Goal: Find specific page/section: Find specific page/section

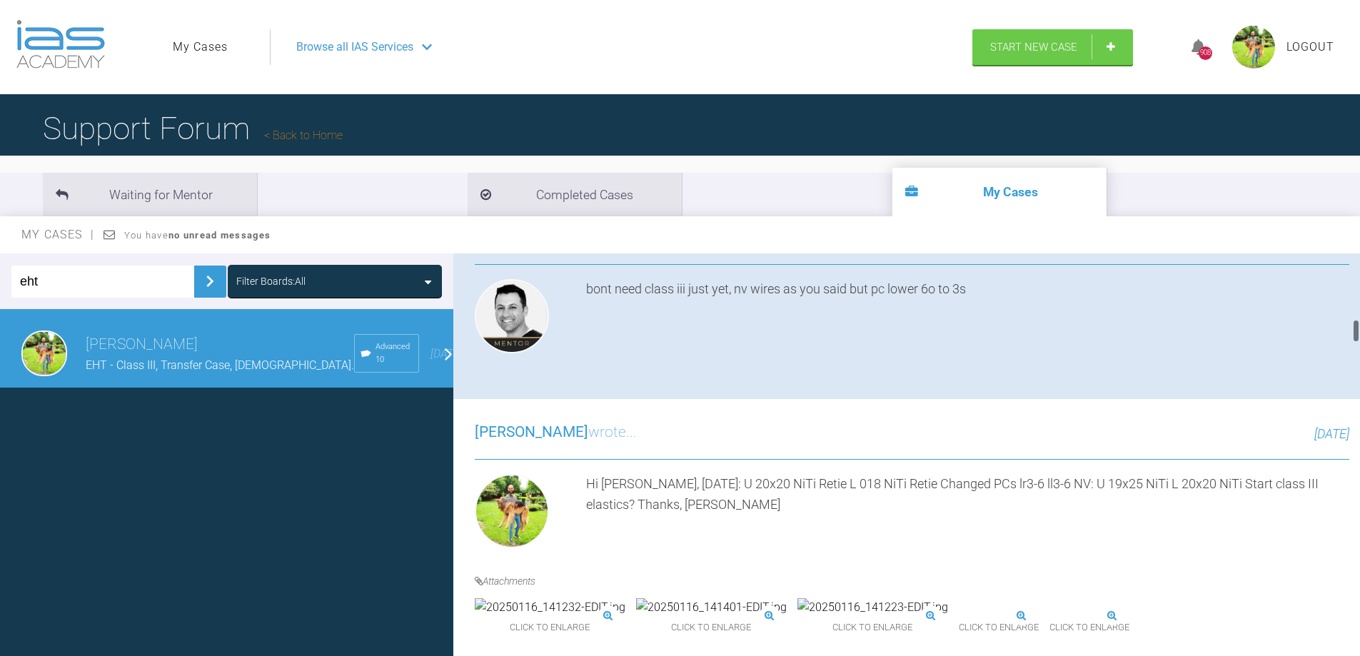
scroll to position [1142, 0]
click at [854, 146] on img at bounding box center [872, 136] width 151 height 19
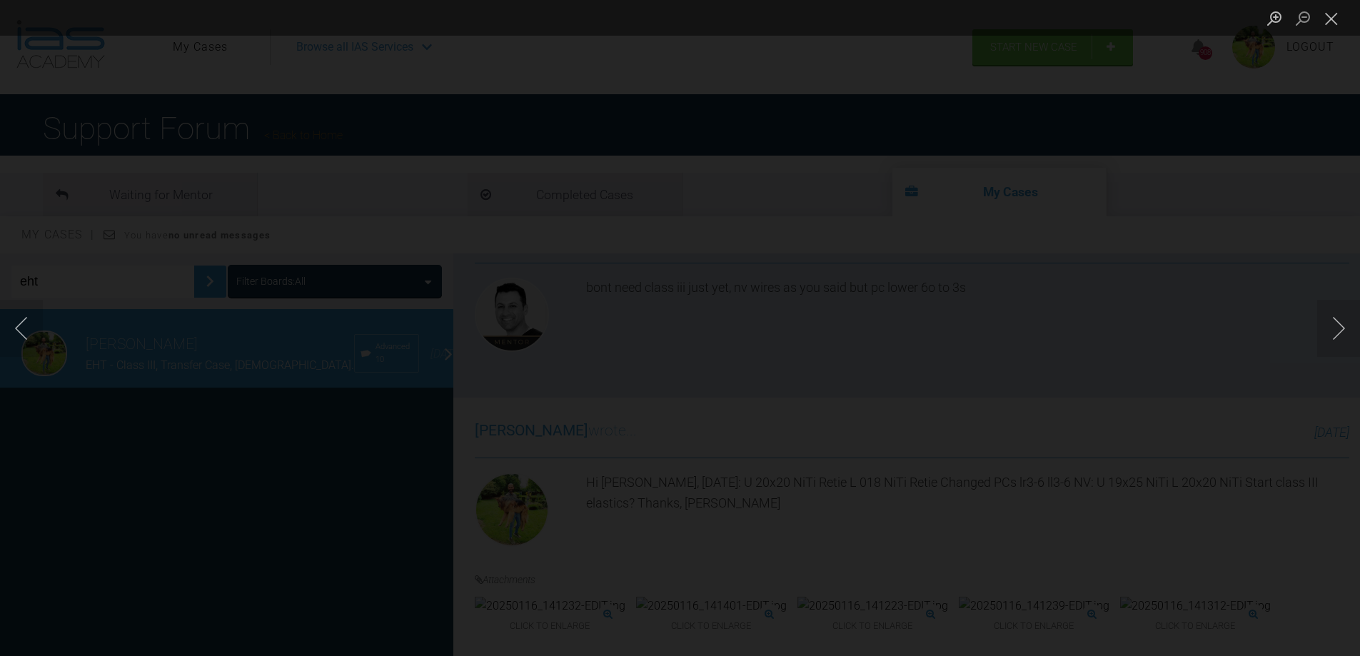
click at [1214, 436] on div "Lightbox" at bounding box center [680, 328] width 1360 height 656
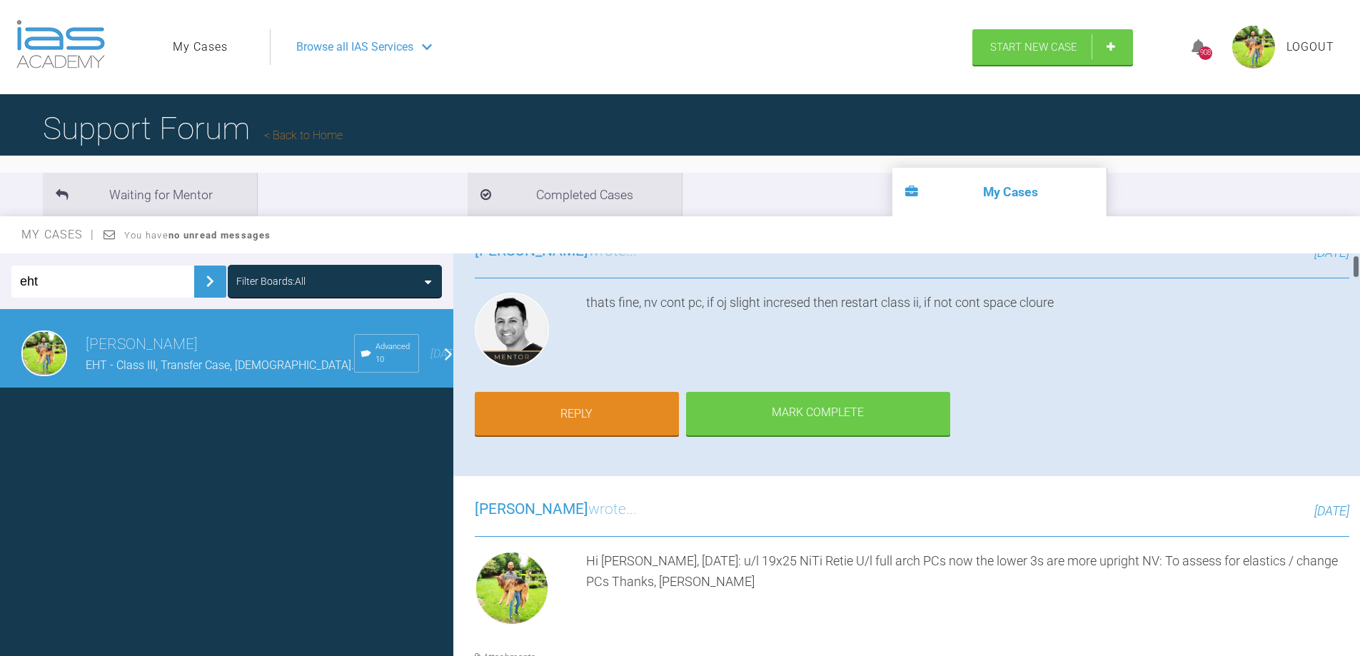
scroll to position [0, 0]
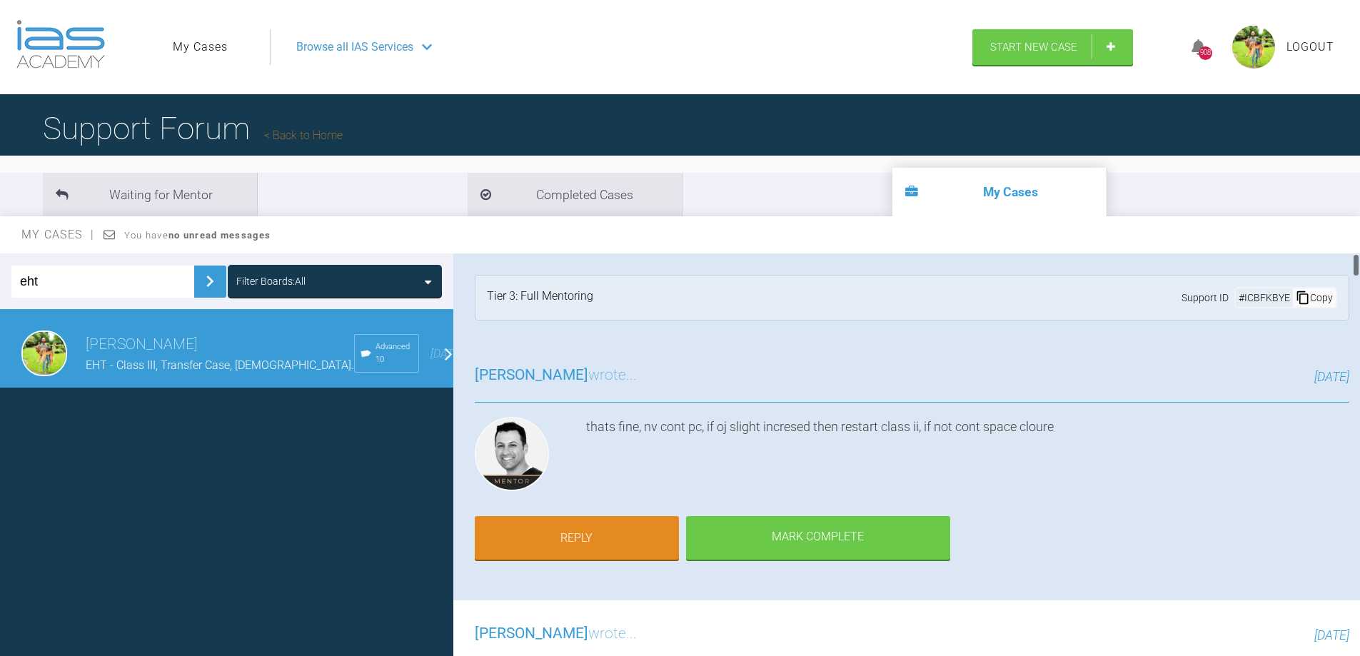
drag, startPoint x: 1355, startPoint y: 603, endPoint x: 1348, endPoint y: 211, distance: 392.0
click at [1354, 233] on div "My Cases You have no unread messages eht Filter Boards: All [PERSON_NAME] EHT -…" at bounding box center [680, 449] width 1360 height 466
click at [64, 279] on input "eht" at bounding box center [102, 282] width 183 height 32
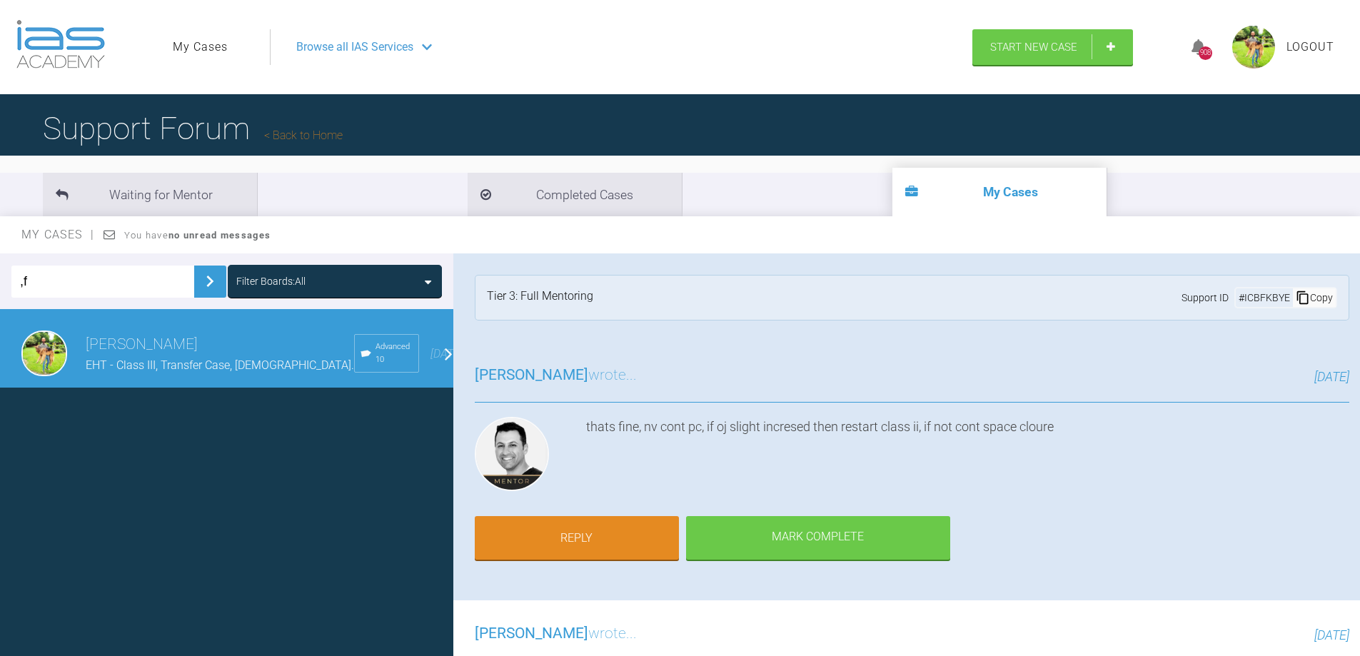
type input ","
click at [208, 289] on img at bounding box center [209, 281] width 23 height 23
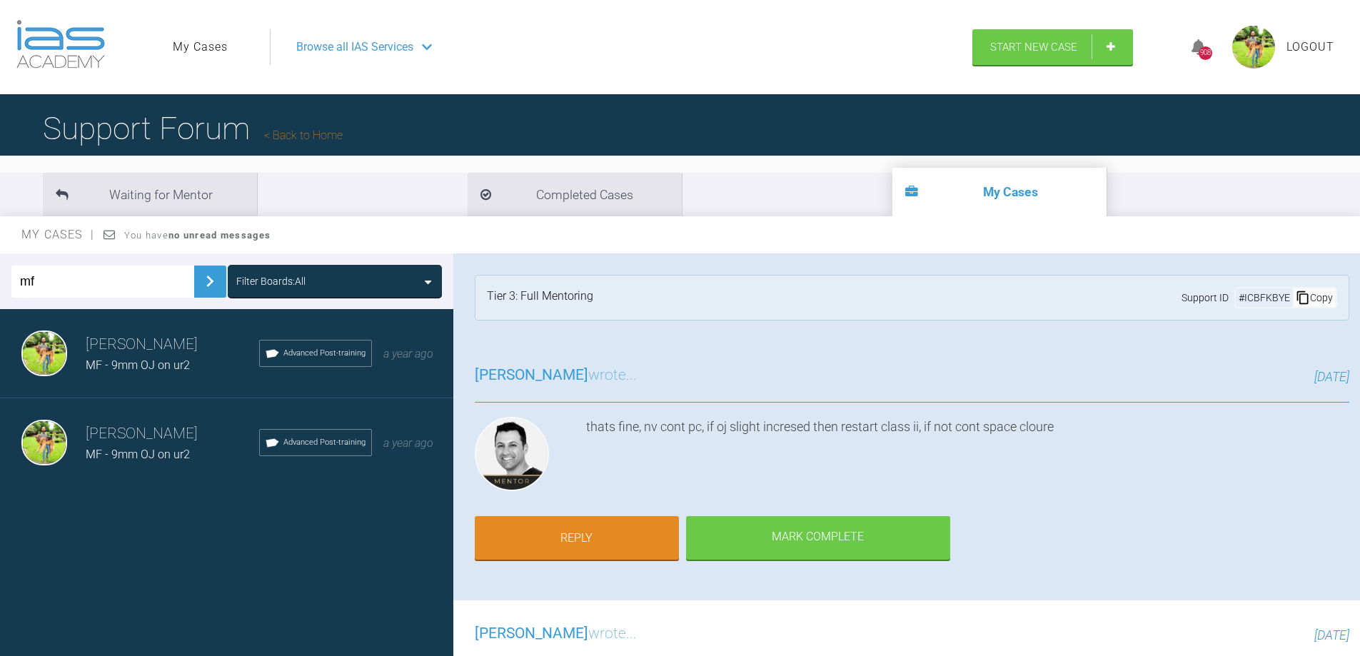
click at [184, 378] on div "[PERSON_NAME] MF - 9mm OJ on ur2 Advanced Post-training a year ago" at bounding box center [232, 353] width 464 height 89
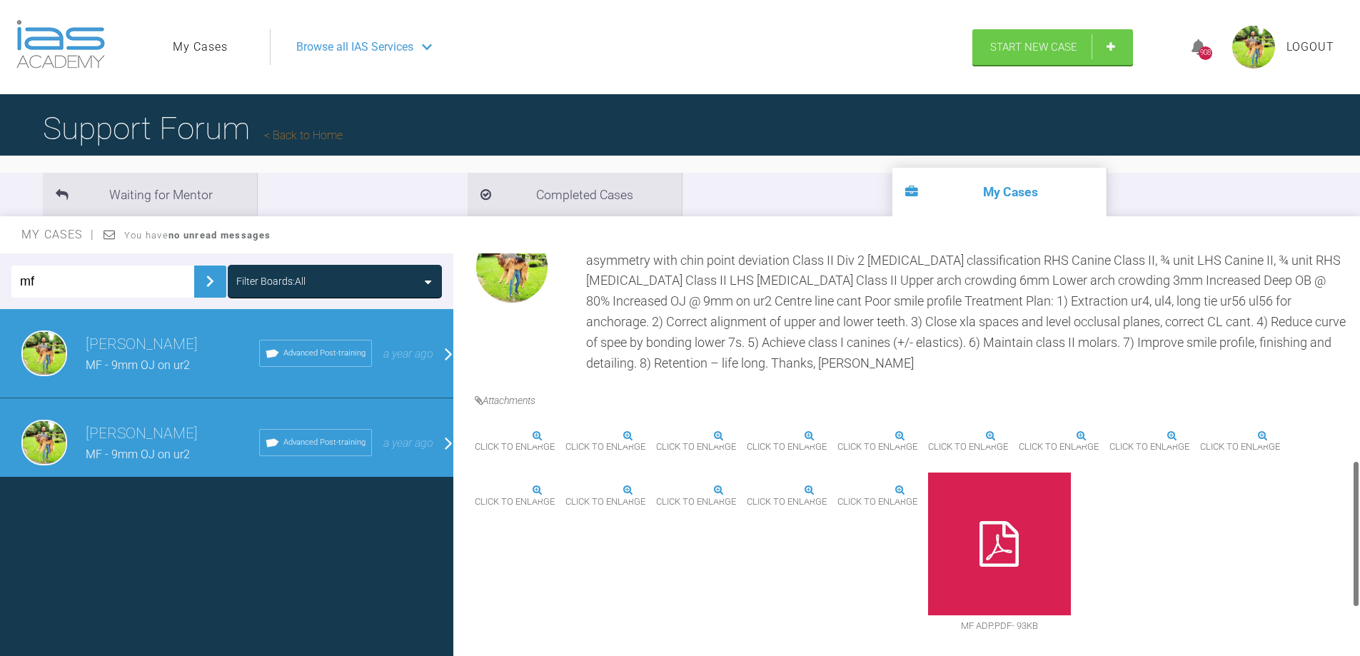
scroll to position [583, 0]
click at [747, 436] on img at bounding box center [747, 436] width 0 height 0
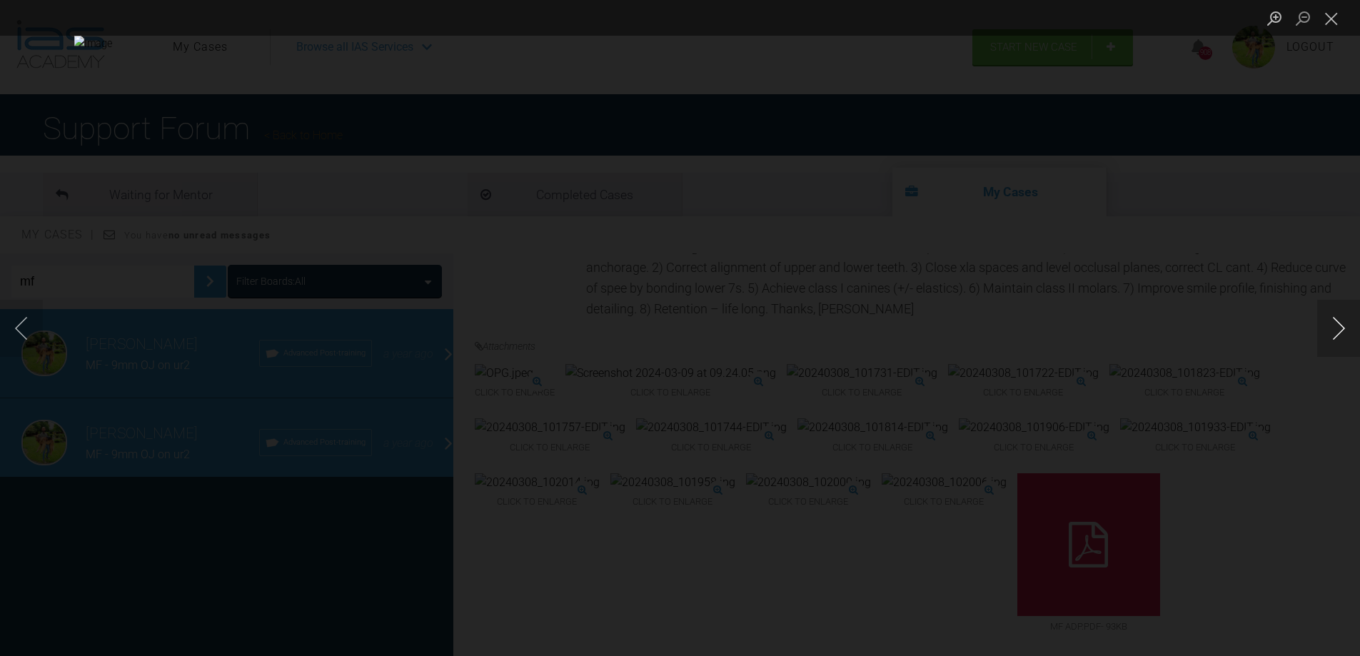
click at [1341, 324] on button "Next image" at bounding box center [1338, 328] width 43 height 57
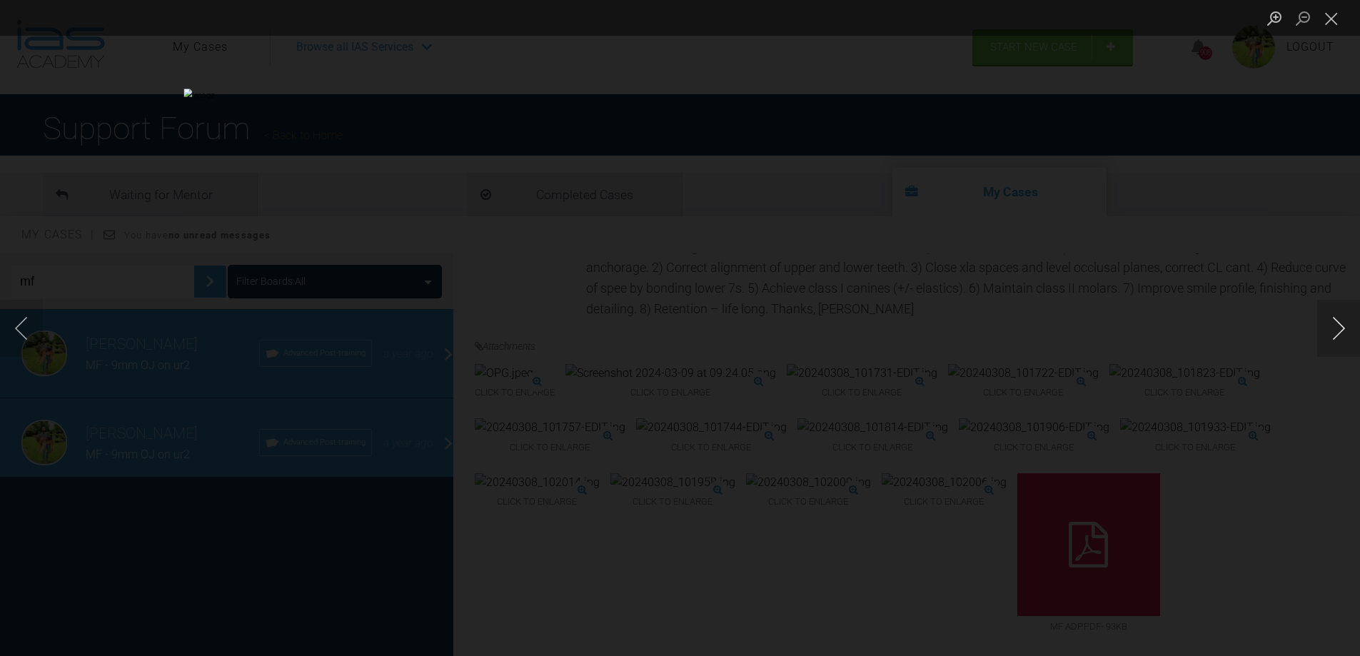
click at [1341, 324] on button "Next image" at bounding box center [1338, 328] width 43 height 57
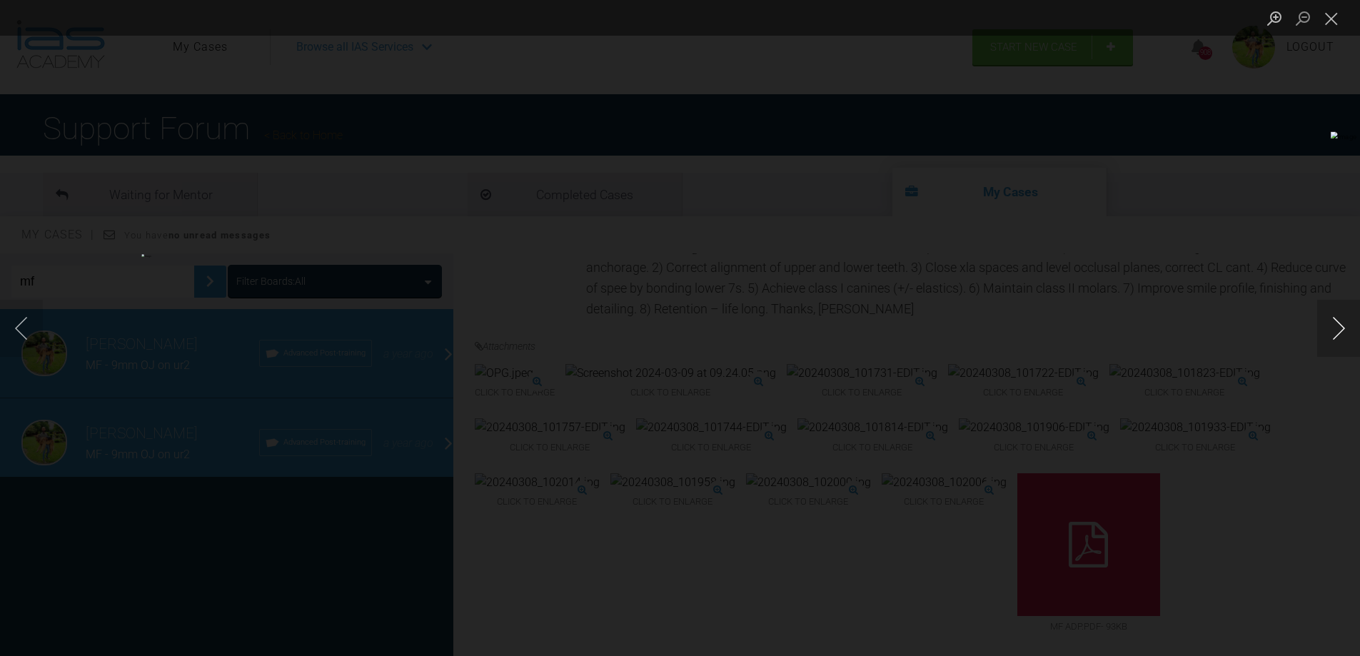
click at [1341, 324] on button "Next image" at bounding box center [1338, 328] width 43 height 57
click at [1303, 241] on div "Lightbox" at bounding box center [680, 328] width 1360 height 656
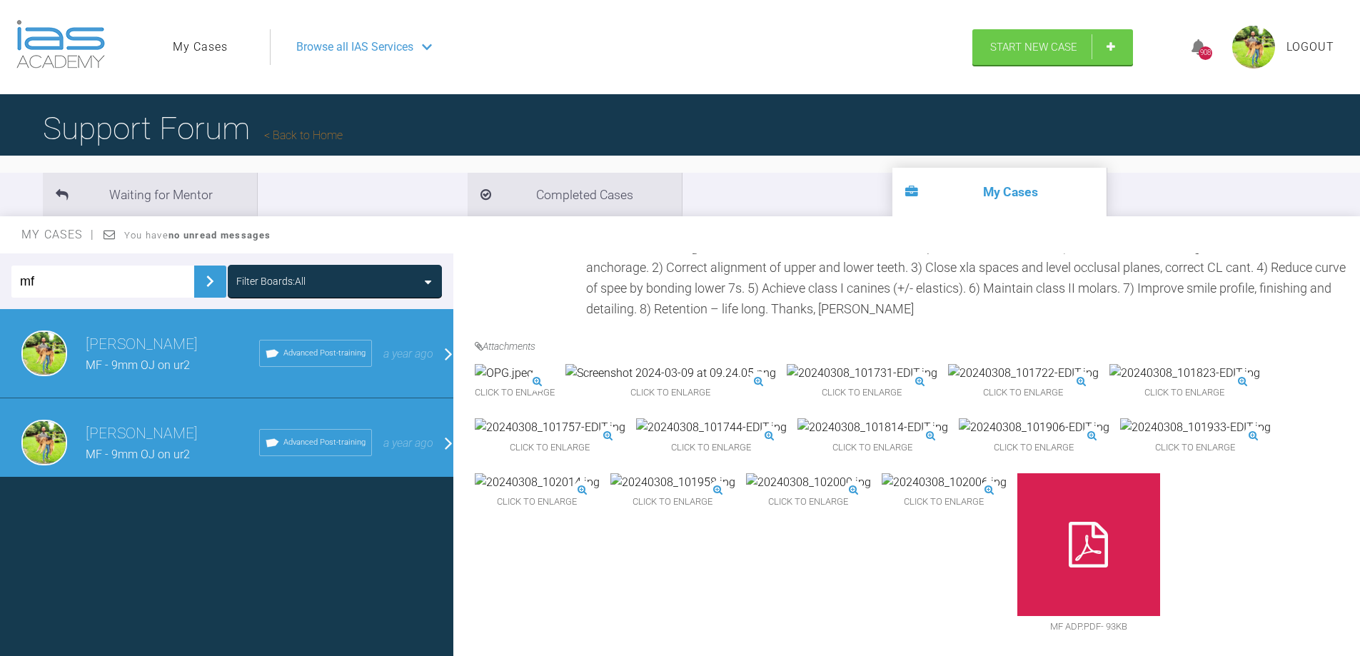
drag, startPoint x: 79, startPoint y: 276, endPoint x: -155, endPoint y: 276, distance: 234.2
click at [0, 276] on html "My Cases Logout Browse all IAS Services Start New Case 908 Logout Support Forum…" at bounding box center [680, 402] width 1360 height 805
click at [198, 286] on img at bounding box center [209, 281] width 23 height 23
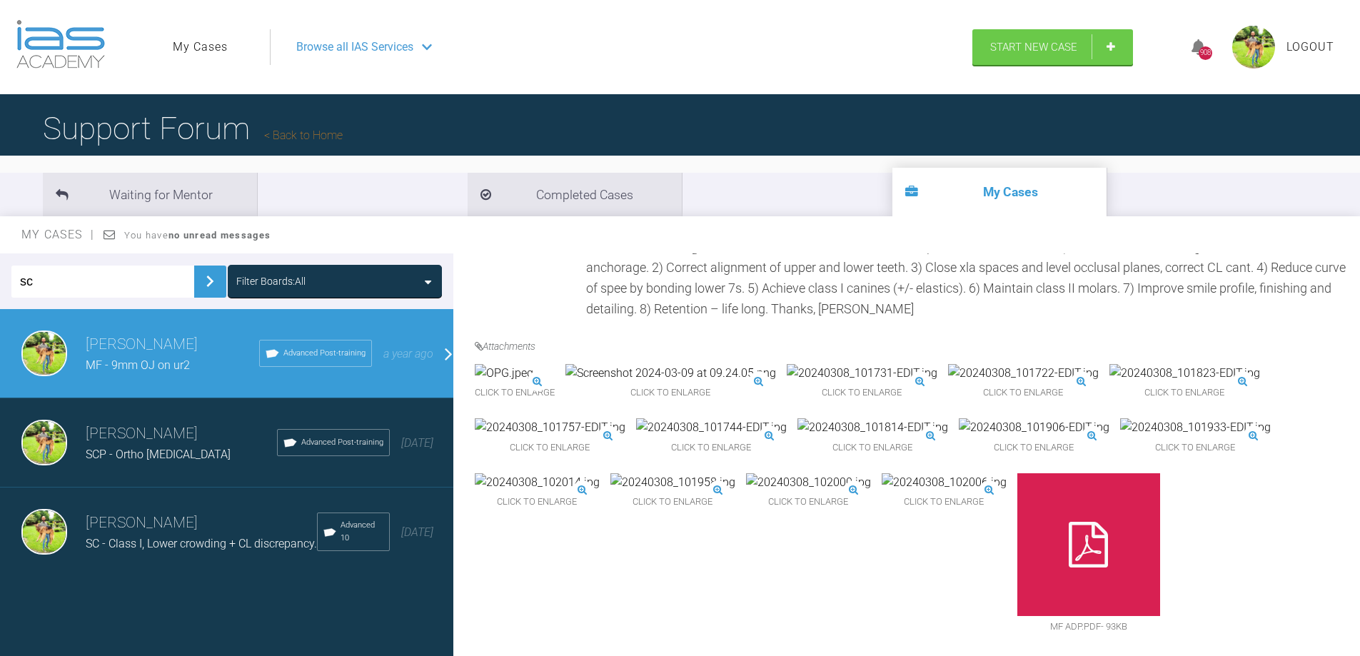
click at [162, 529] on h3 "[PERSON_NAME]" at bounding box center [201, 523] width 231 height 24
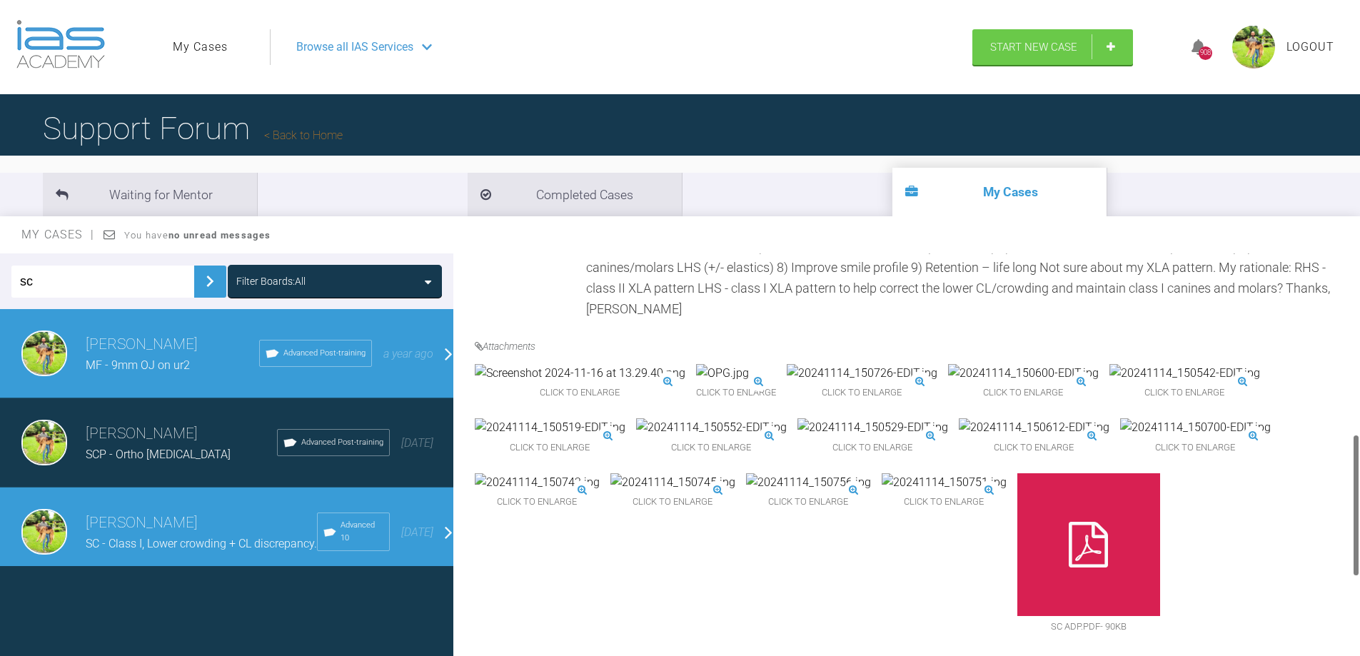
scroll to position [571, 0]
click at [1164, 437] on img at bounding box center [1195, 427] width 151 height 19
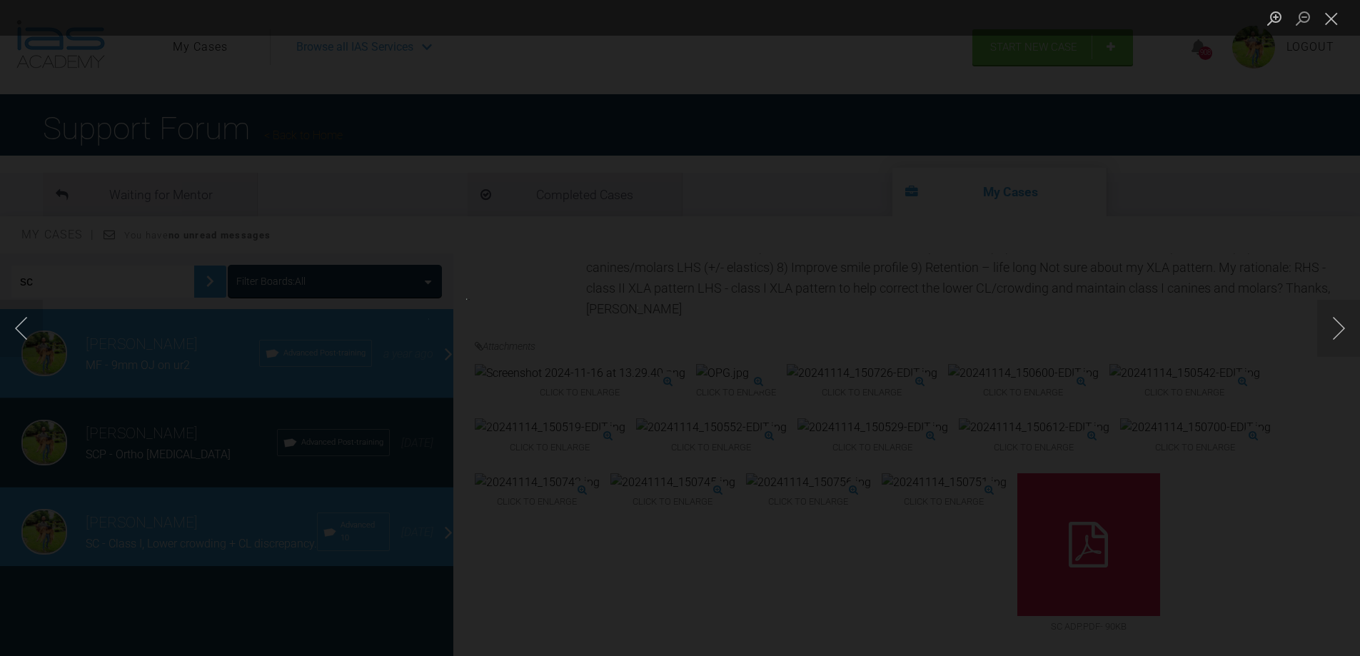
click at [1164, 554] on div "Lightbox" at bounding box center [680, 328] width 1360 height 656
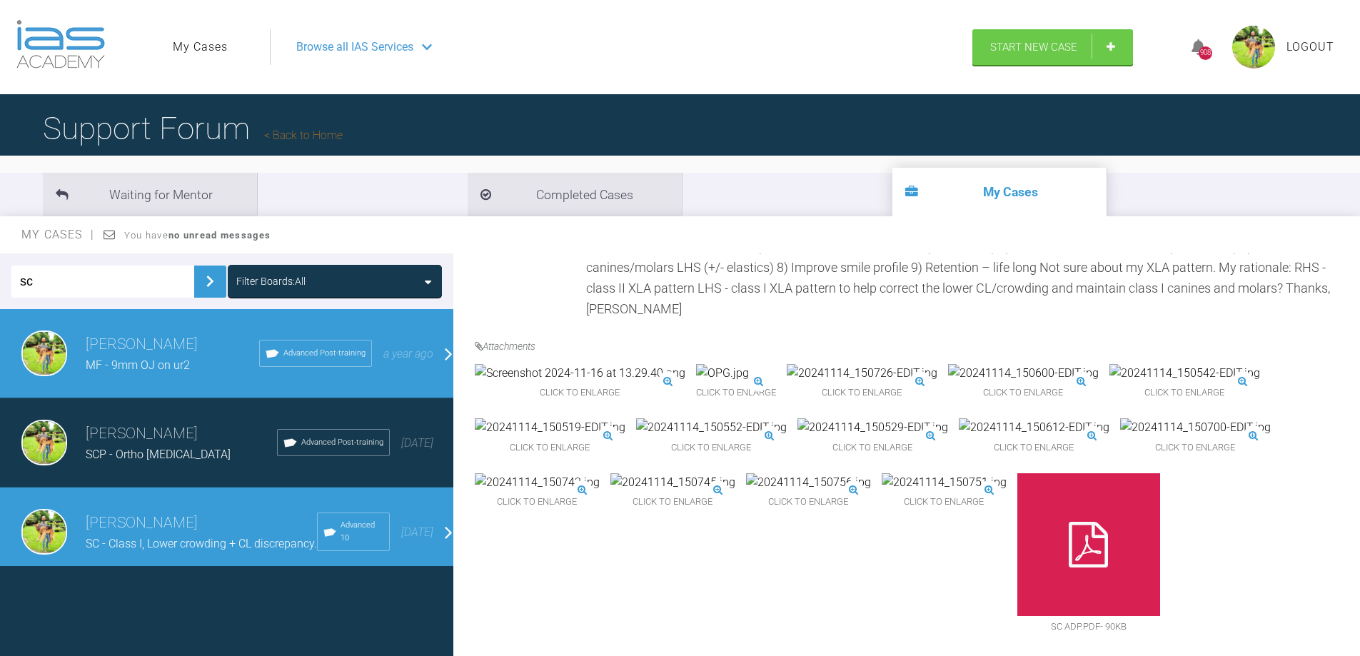
click at [1164, 437] on img at bounding box center [1195, 427] width 151 height 19
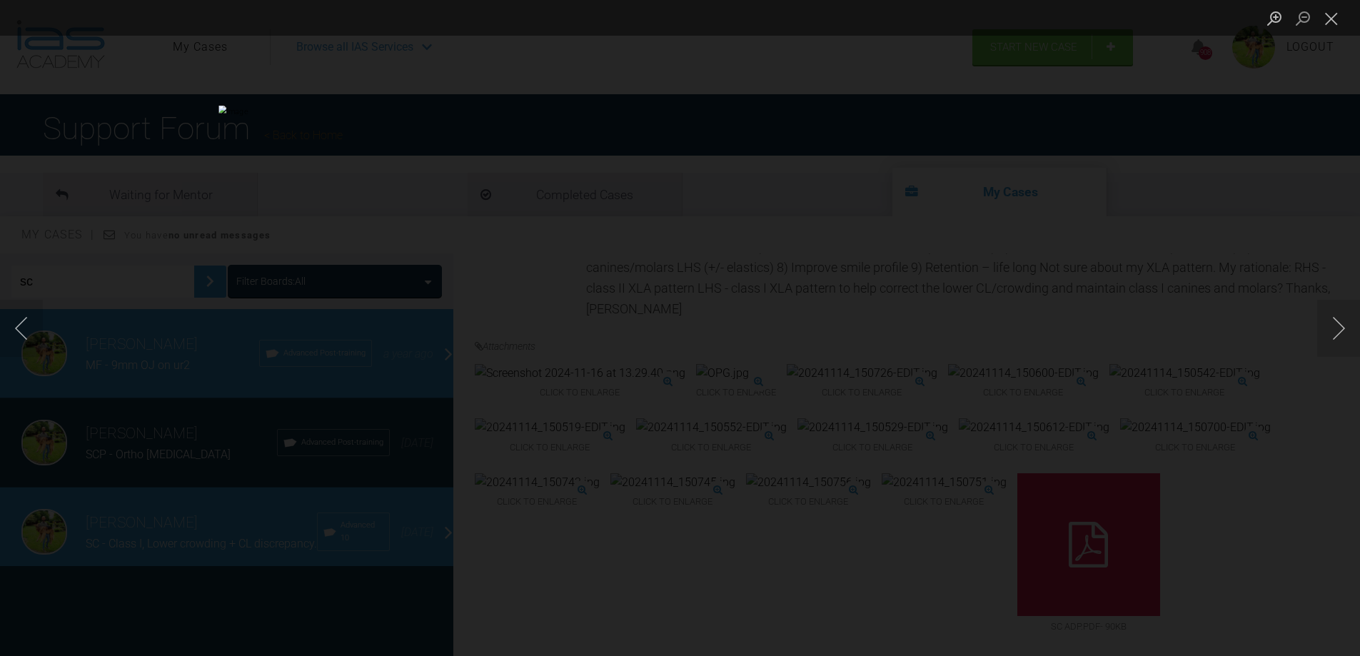
click at [1179, 388] on div "Lightbox" at bounding box center [680, 328] width 1360 height 656
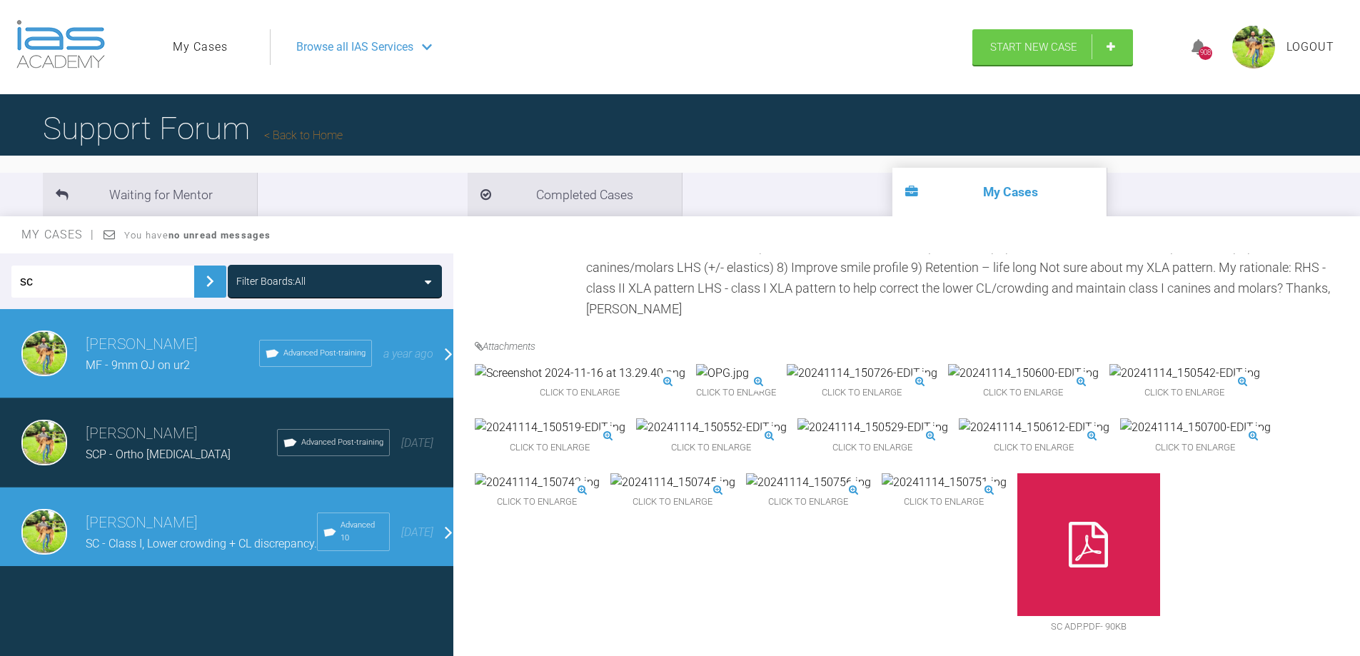
click at [698, 437] on img at bounding box center [711, 427] width 151 height 19
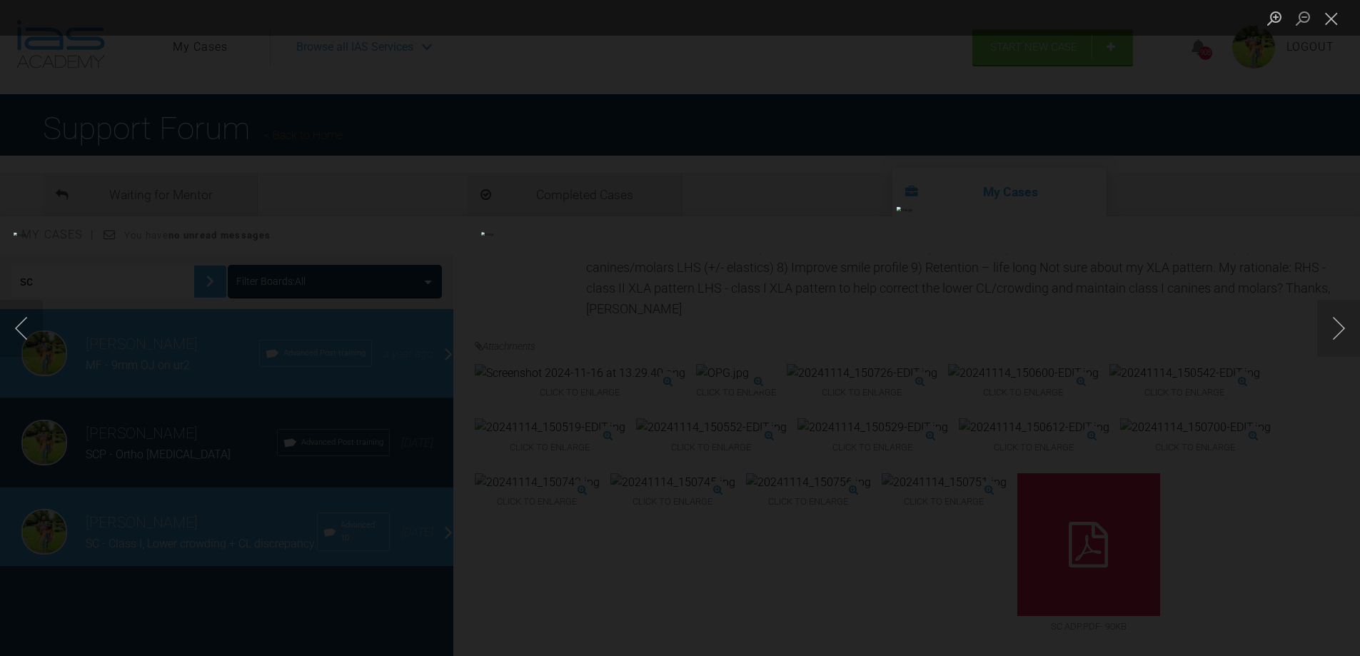
click at [698, 530] on div "Lightbox" at bounding box center [680, 328] width 1360 height 656
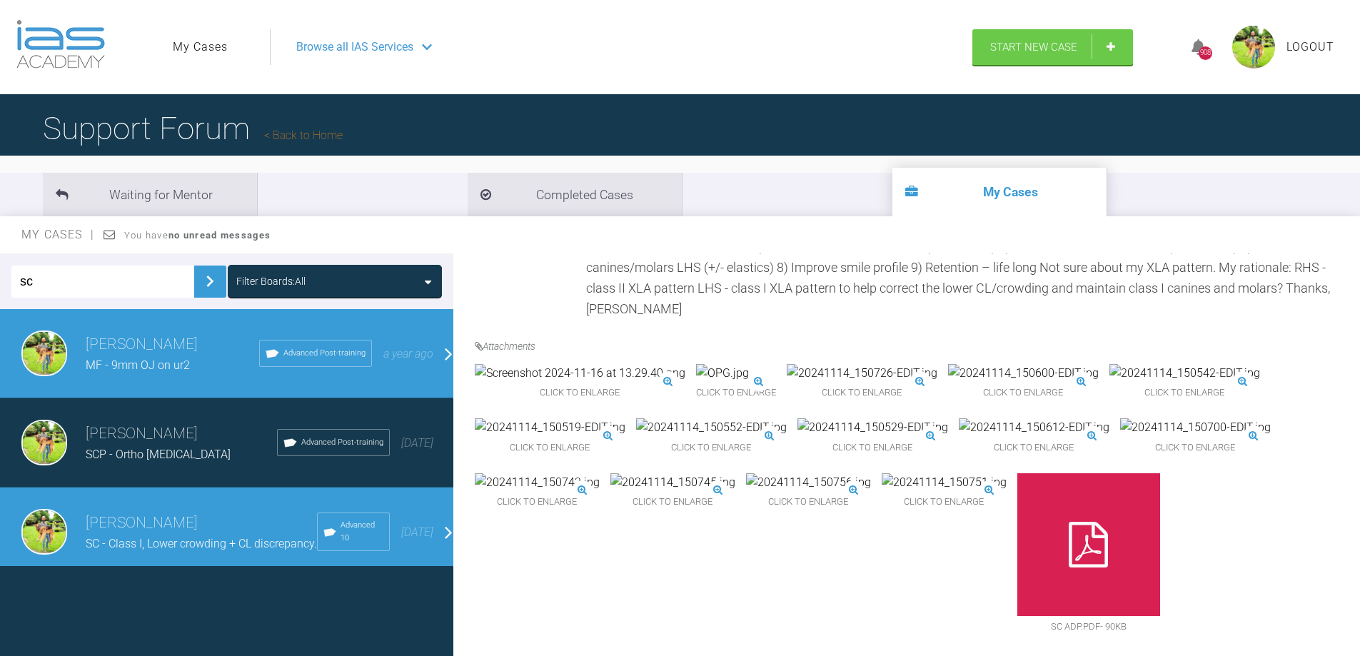
click at [698, 437] on img at bounding box center [711, 427] width 151 height 19
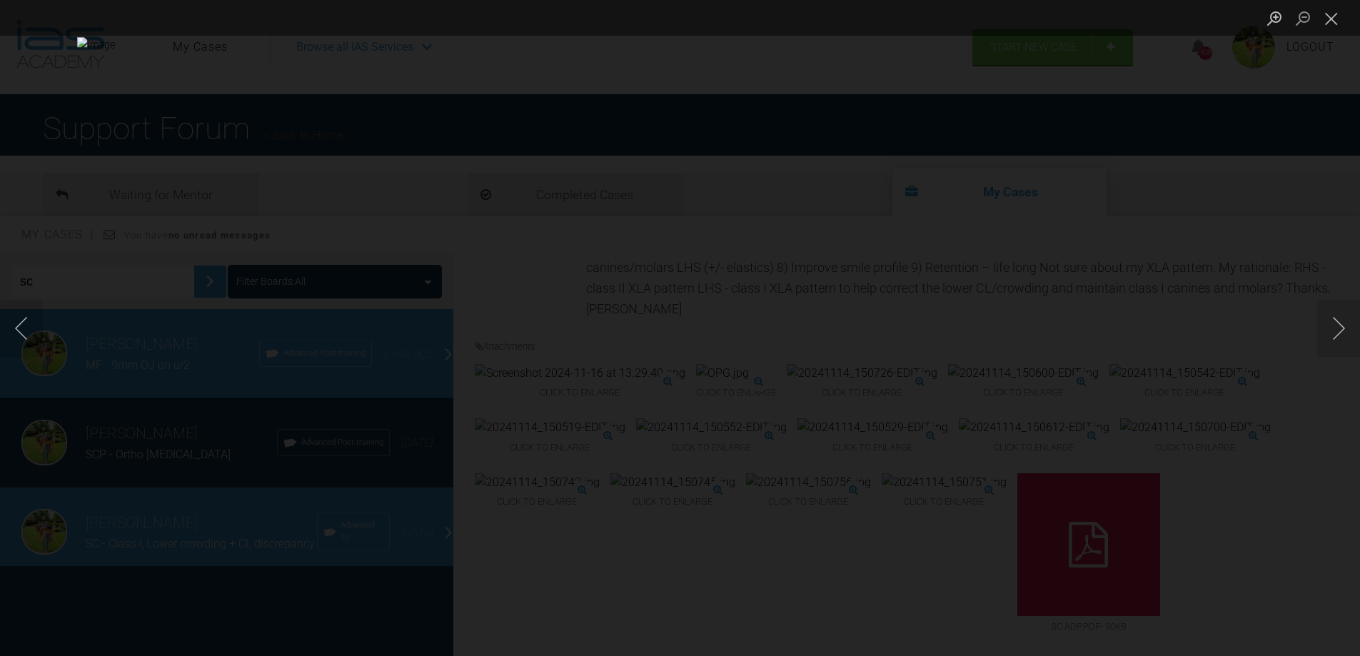
click at [1154, 347] on div "Lightbox" at bounding box center [680, 328] width 1360 height 656
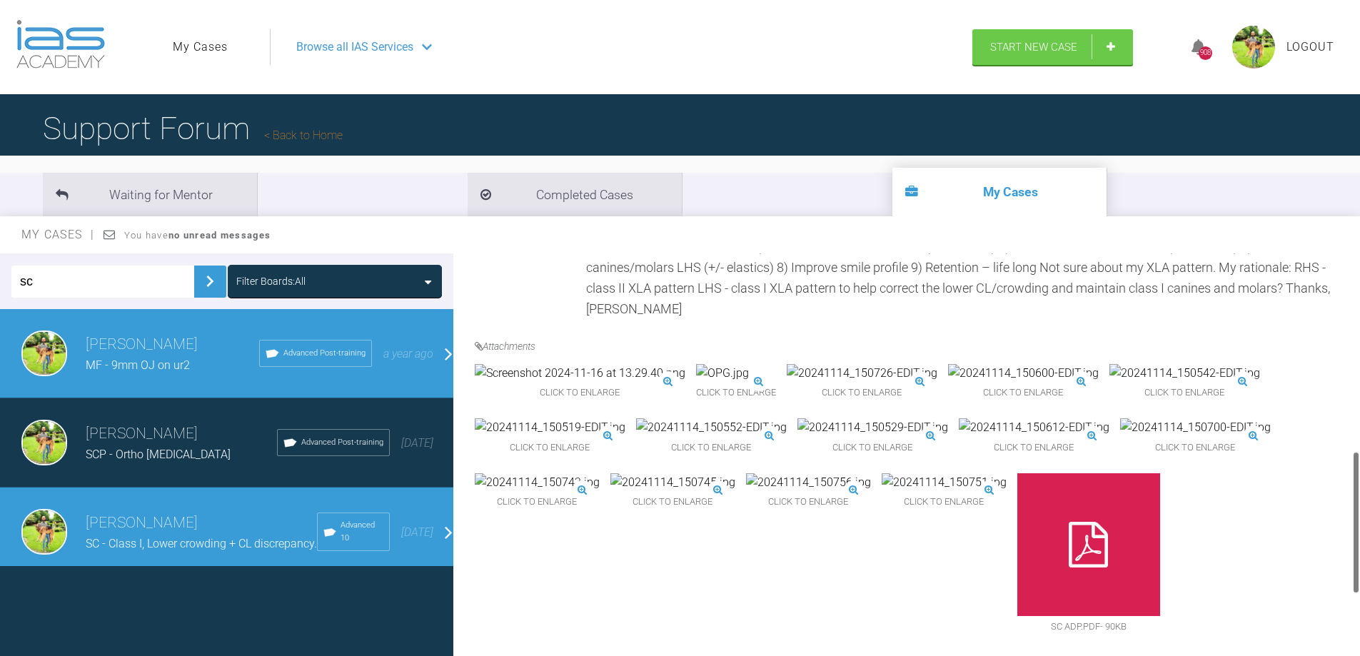
scroll to position [500, 0]
click at [708, 383] on img at bounding box center [722, 373] width 53 height 19
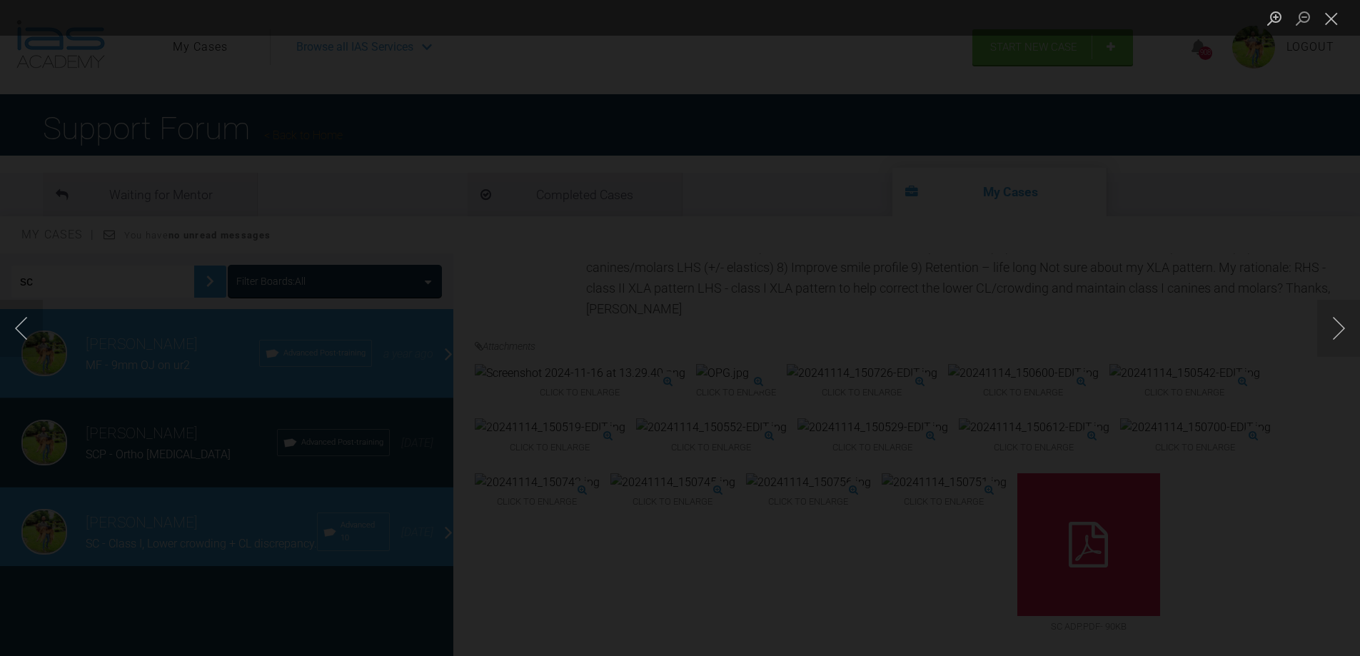
click at [1329, 196] on div "Lightbox" at bounding box center [680, 328] width 1360 height 656
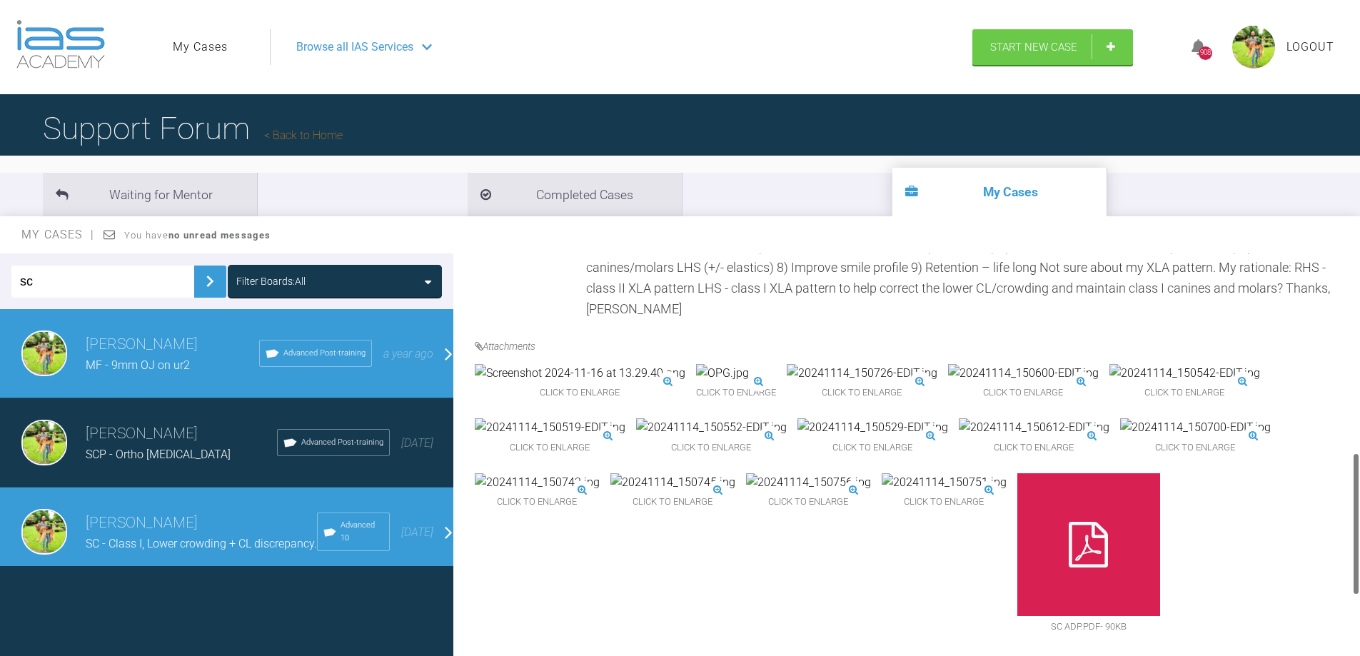
scroll to position [571, 0]
click at [1146, 437] on img at bounding box center [1195, 427] width 151 height 19
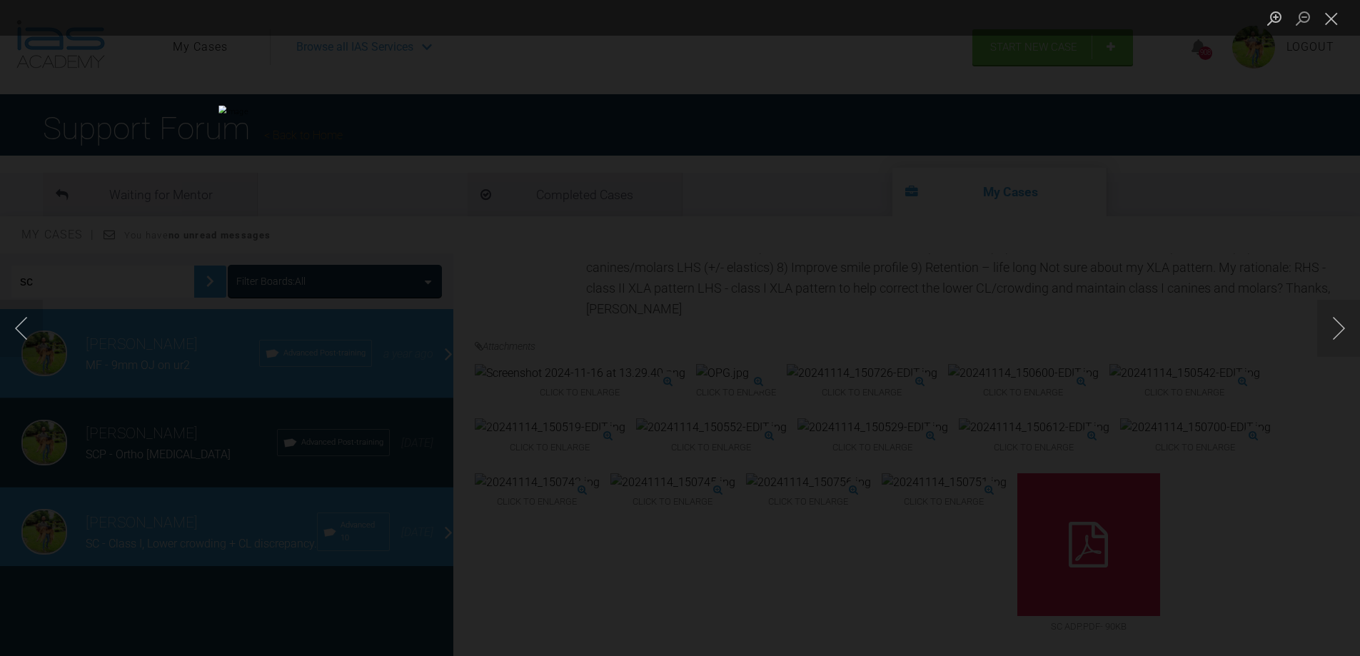
click at [1125, 261] on div "Lightbox" at bounding box center [680, 328] width 1360 height 656
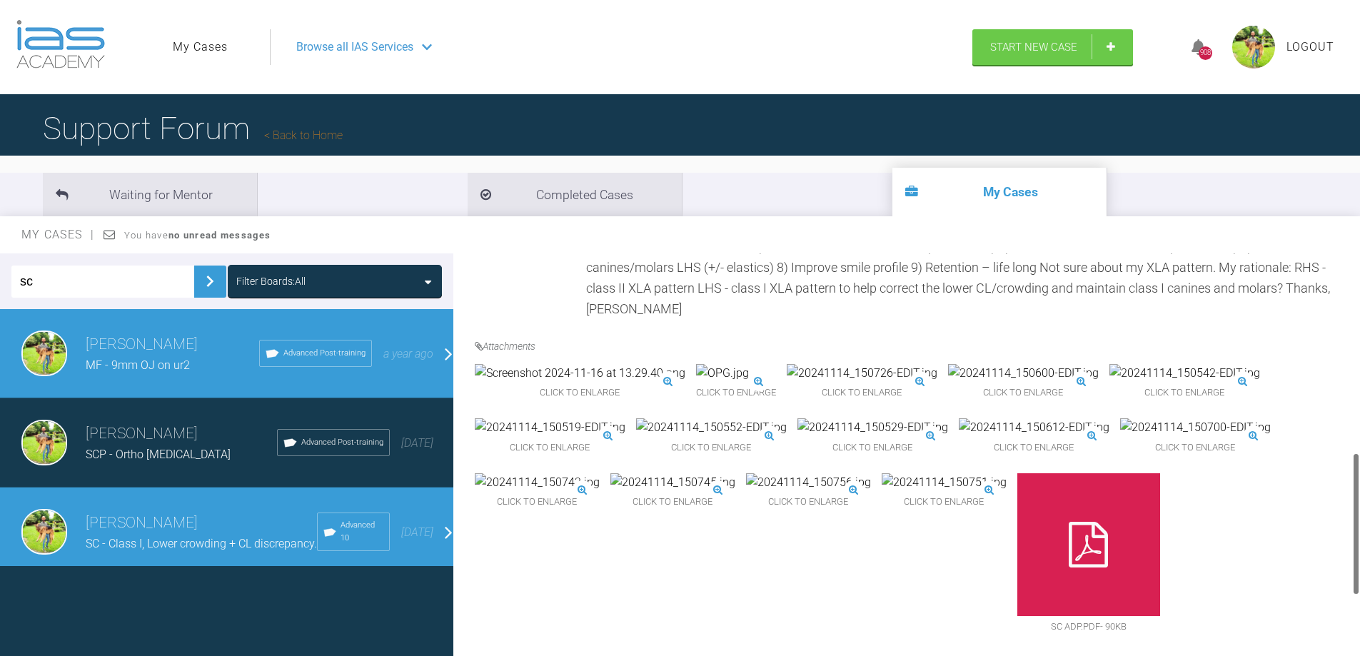
drag, startPoint x: 105, startPoint y: 275, endPoint x: -28, endPoint y: 276, distance: 132.8
click at [0, 276] on html "My Cases Logout Browse all IAS Services Start New Case 908 Logout Support Forum…" at bounding box center [680, 402] width 1360 height 805
type input "hk"
click at [217, 284] on div "hk Filter Boards: All" at bounding box center [226, 281] width 453 height 56
click at [211, 286] on img at bounding box center [209, 281] width 23 height 23
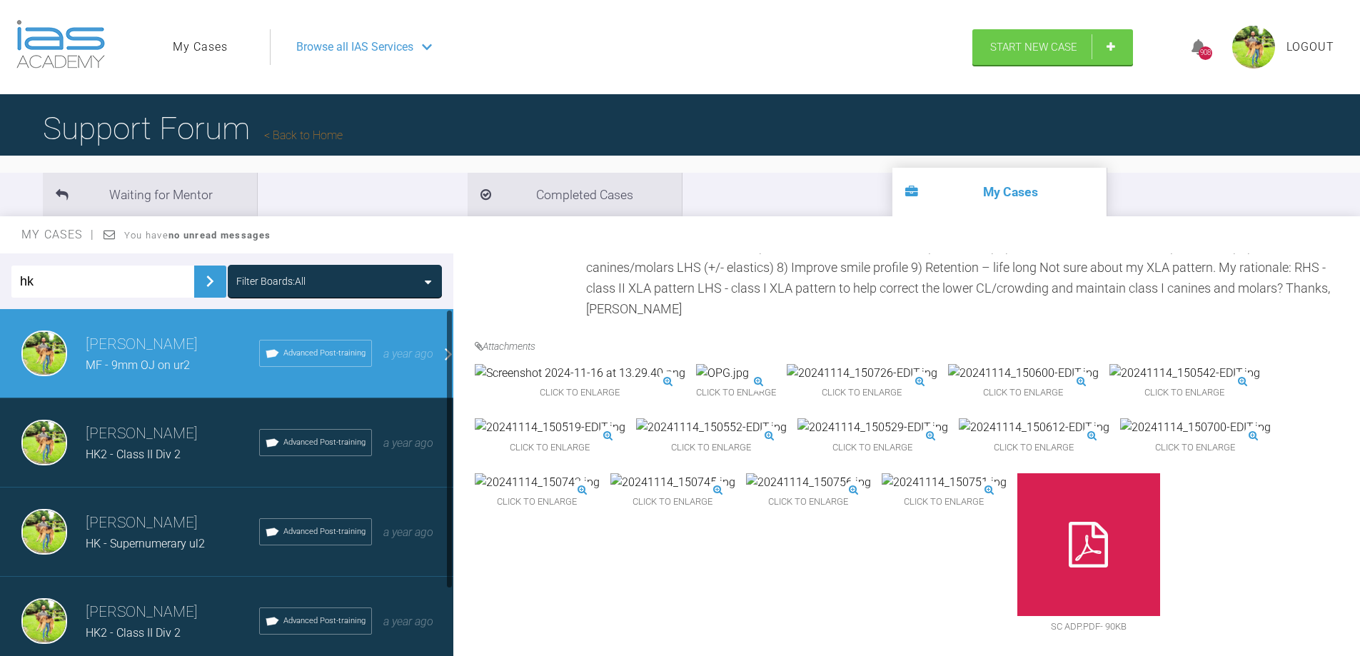
click at [168, 443] on h3 "[PERSON_NAME]" at bounding box center [172, 434] width 173 height 24
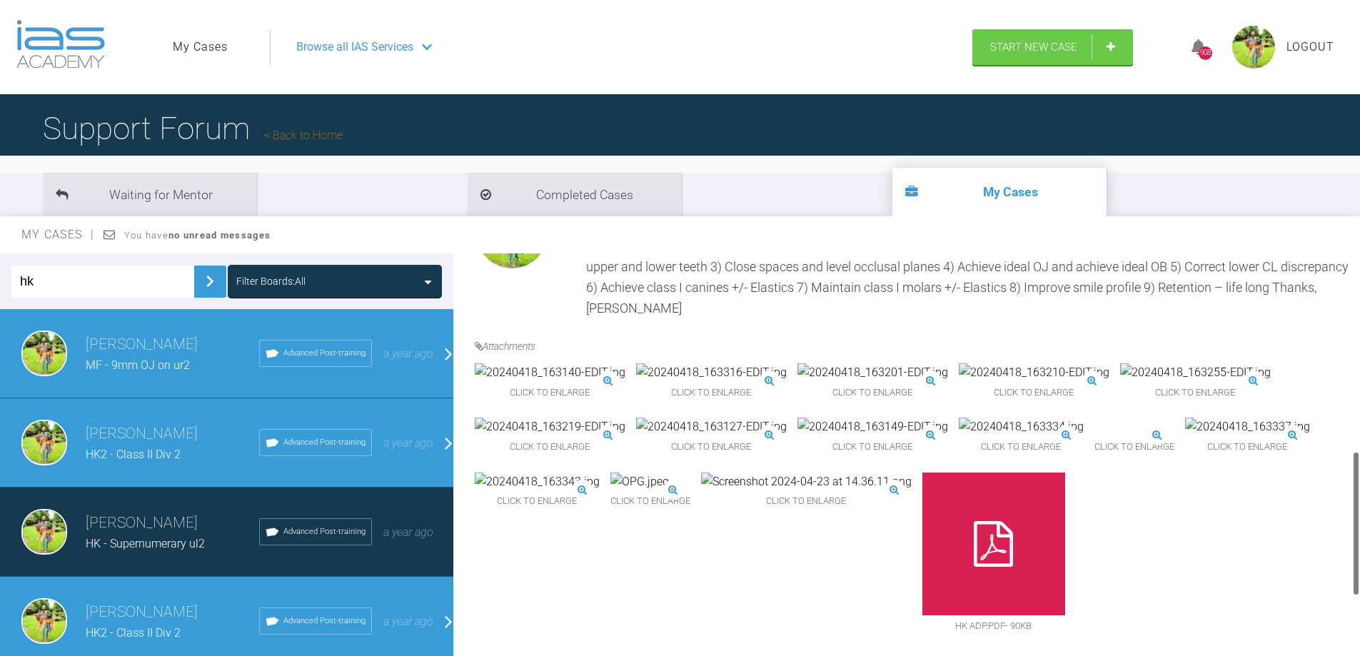
scroll to position [598, 0]
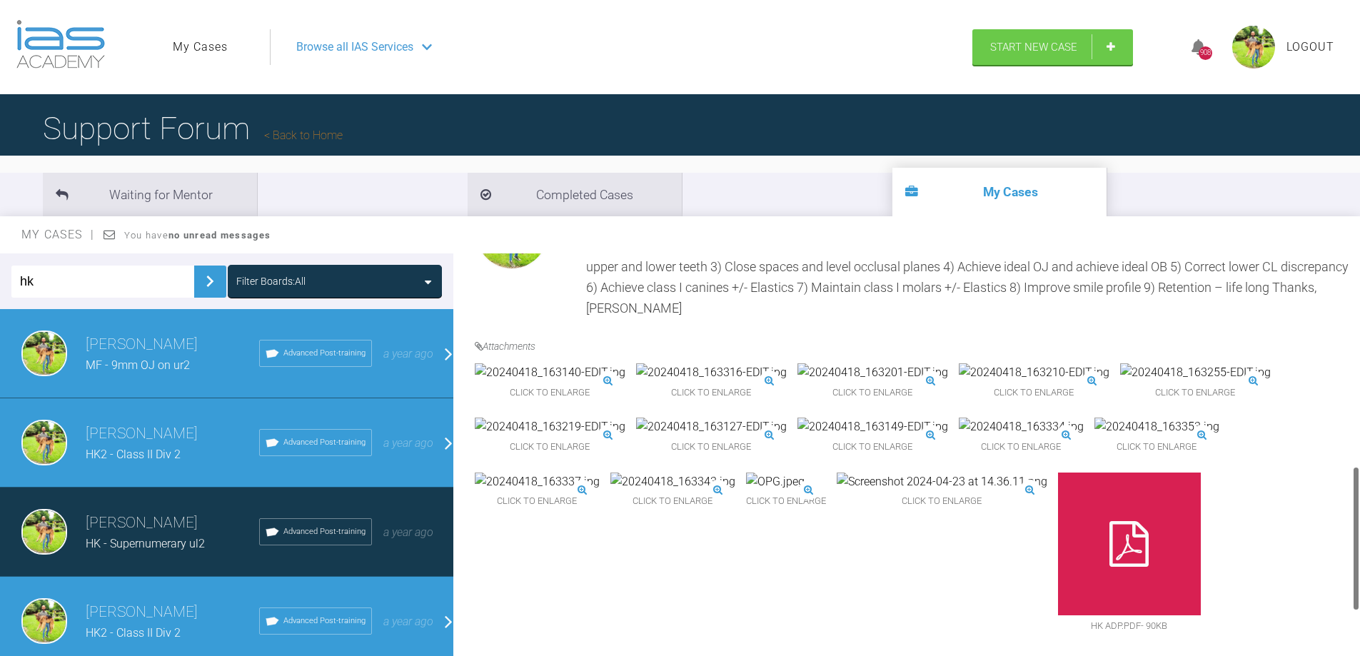
click at [895, 436] on img at bounding box center [872, 427] width 151 height 19
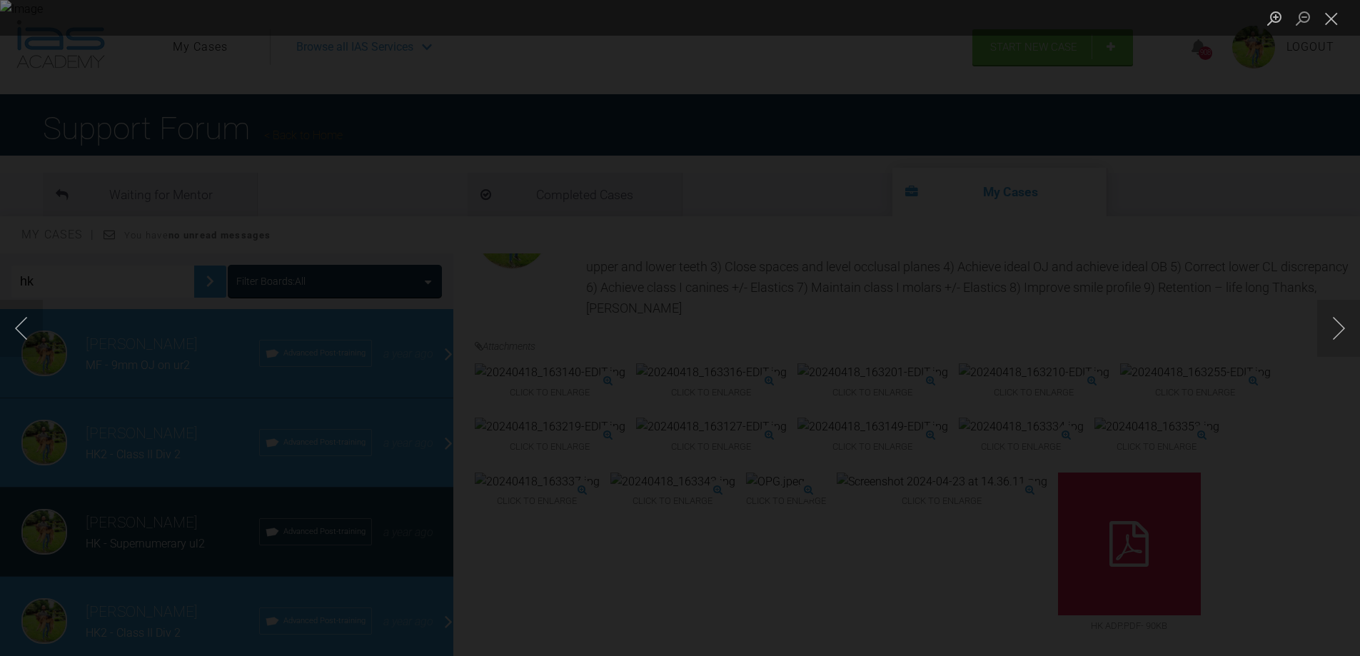
click at [1189, 382] on div "Lightbox" at bounding box center [680, 328] width 1360 height 656
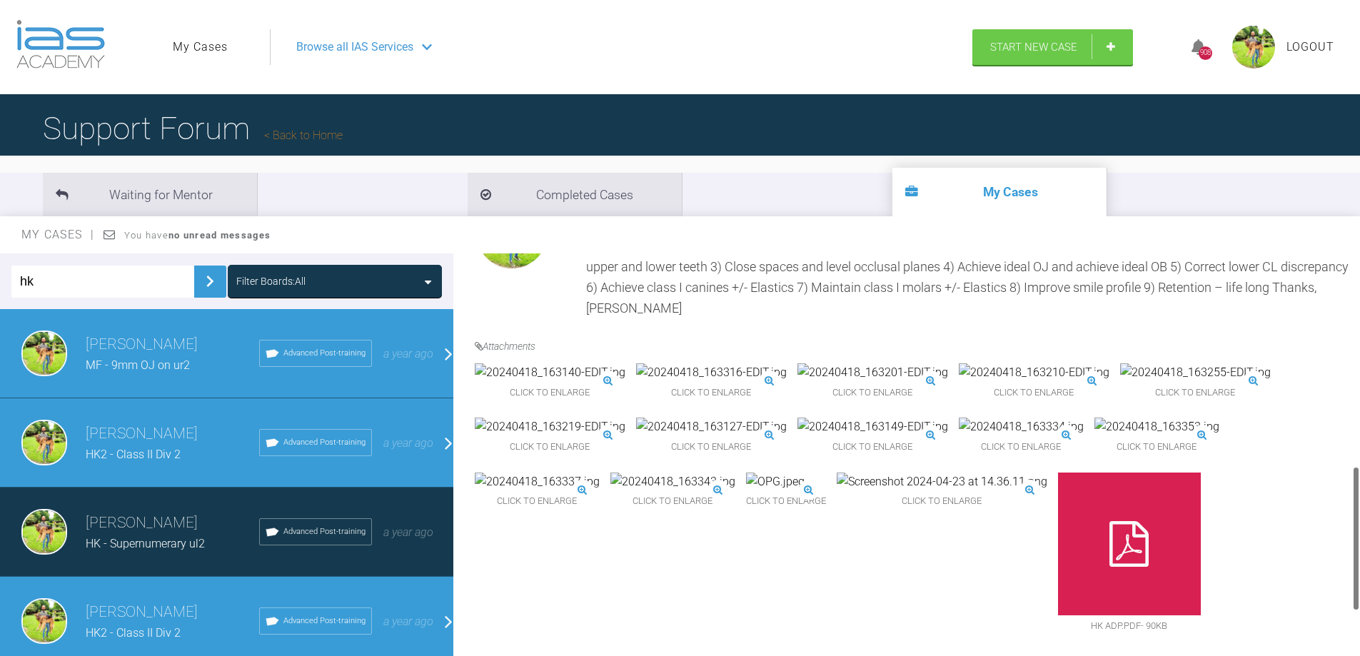
scroll to position [526, 0]
click at [560, 381] on img at bounding box center [550, 372] width 151 height 19
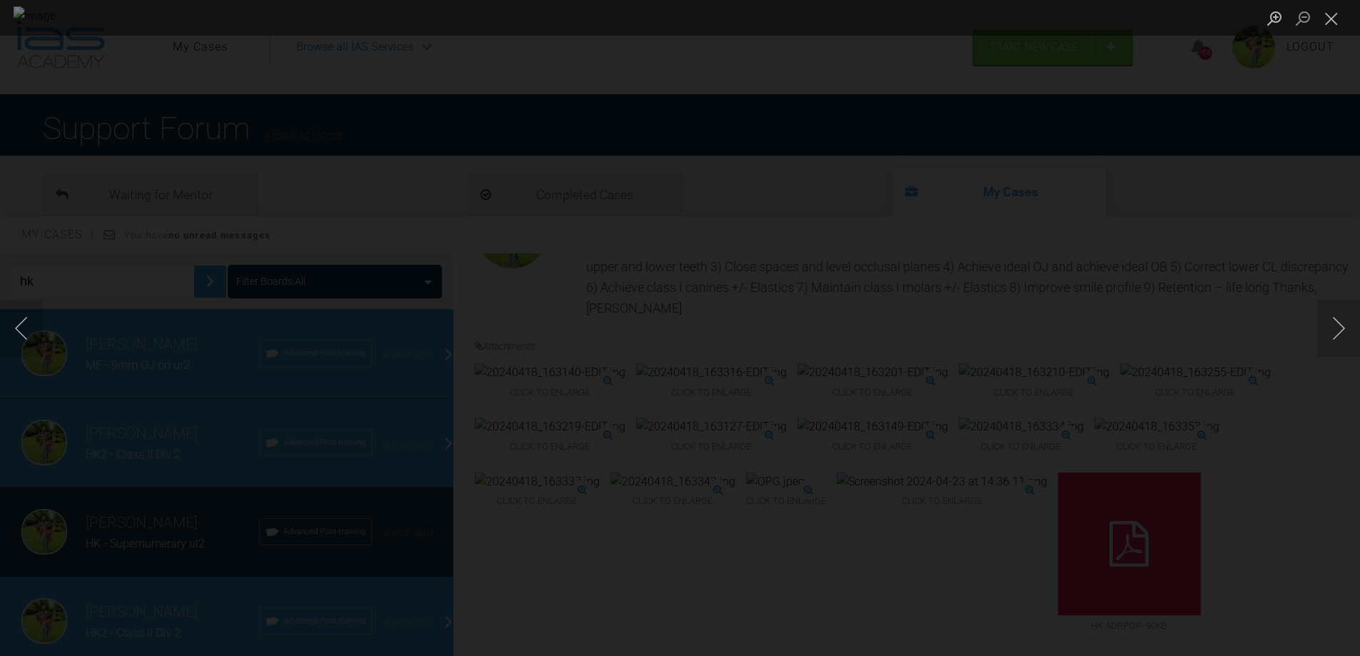
click at [1242, 276] on div "Lightbox" at bounding box center [680, 328] width 1360 height 656
